Goal: Check status: Check status

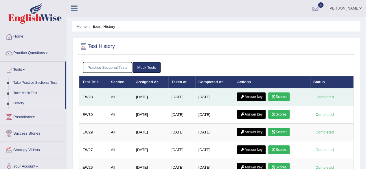
click at [284, 97] on link "Scores" at bounding box center [278, 96] width 21 height 9
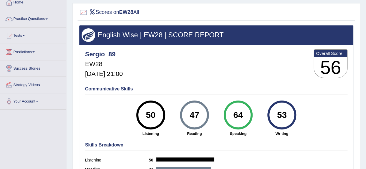
scroll to position [38, 0]
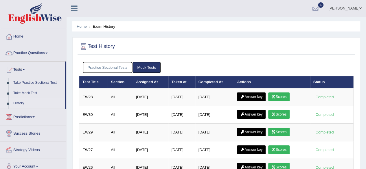
click at [109, 66] on link "Practice Sectional Tests" at bounding box center [107, 67] width 49 height 11
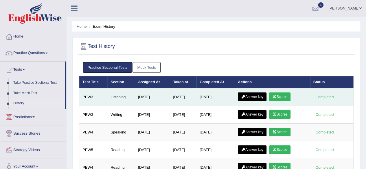
click at [286, 99] on link "Scores" at bounding box center [279, 96] width 21 height 9
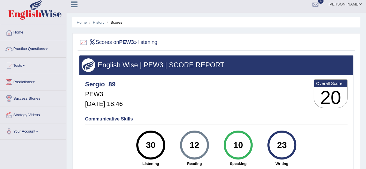
scroll to position [2, 0]
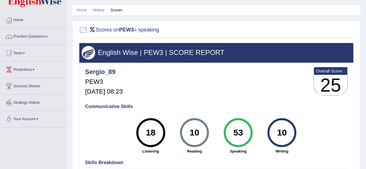
scroll to position [17, 0]
